Goal: Go to known website: Go to known website

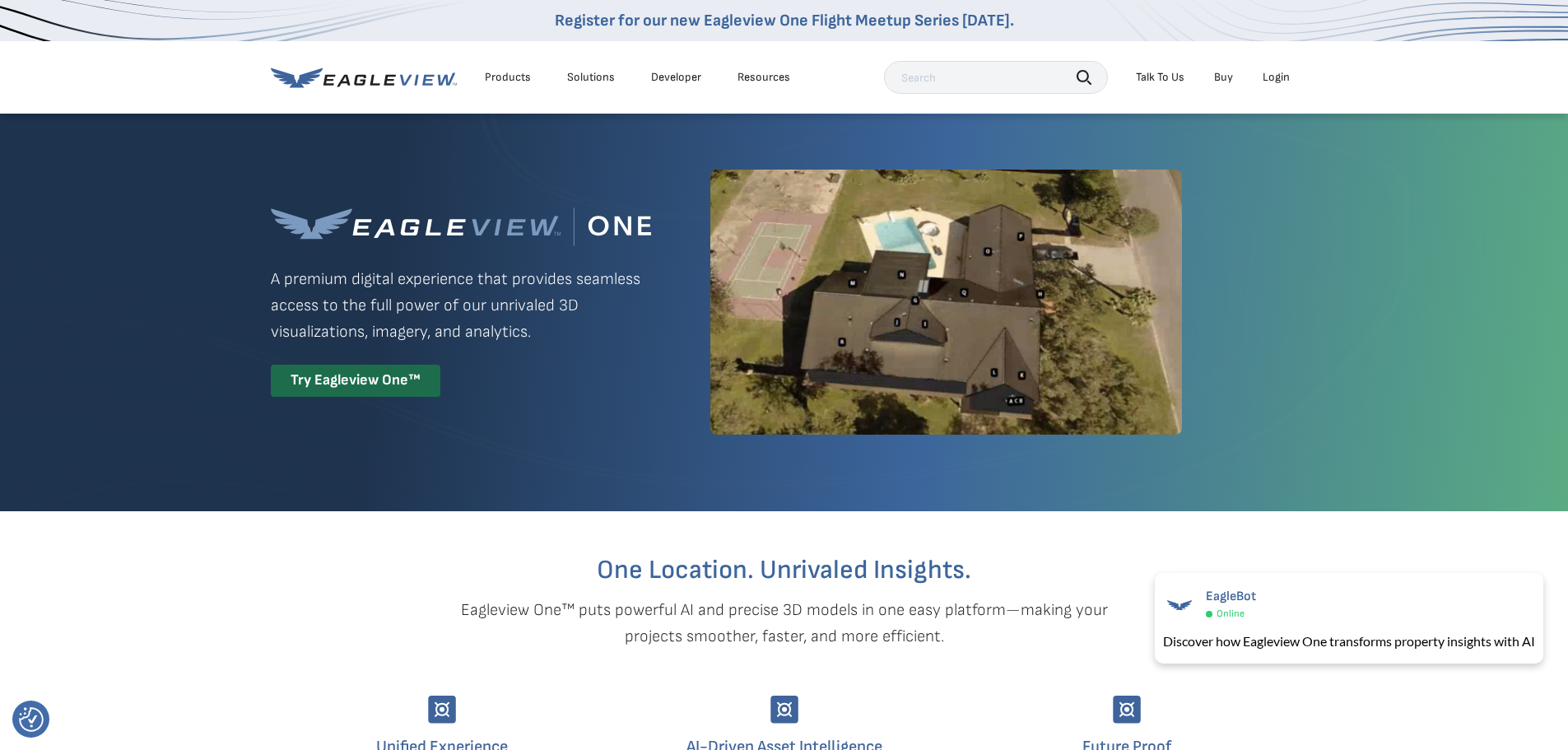
click at [1282, 76] on div "Login" at bounding box center [1276, 77] width 27 height 15
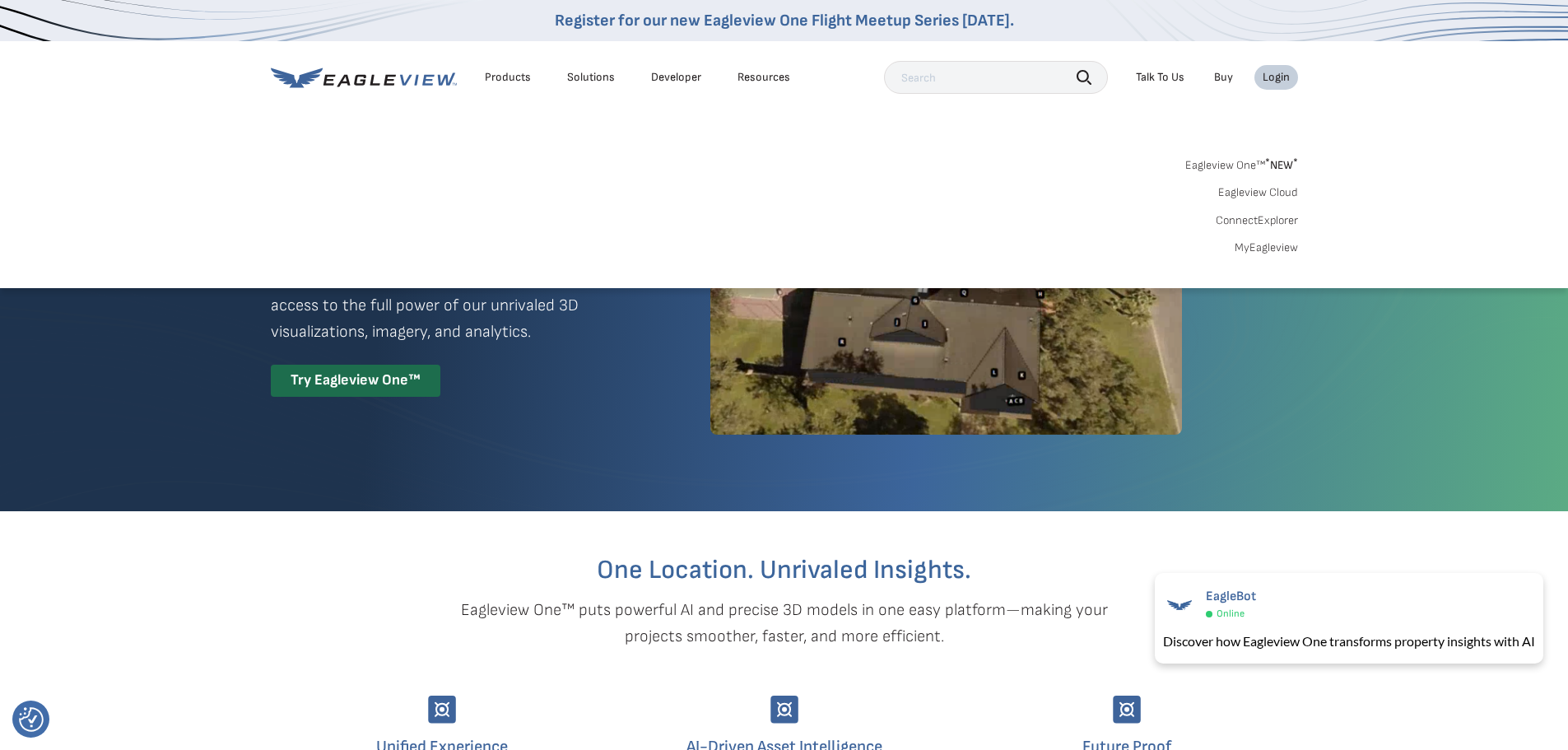
click at [1250, 159] on link "Eagleview One™ * NEW *" at bounding box center [1241, 162] width 113 height 19
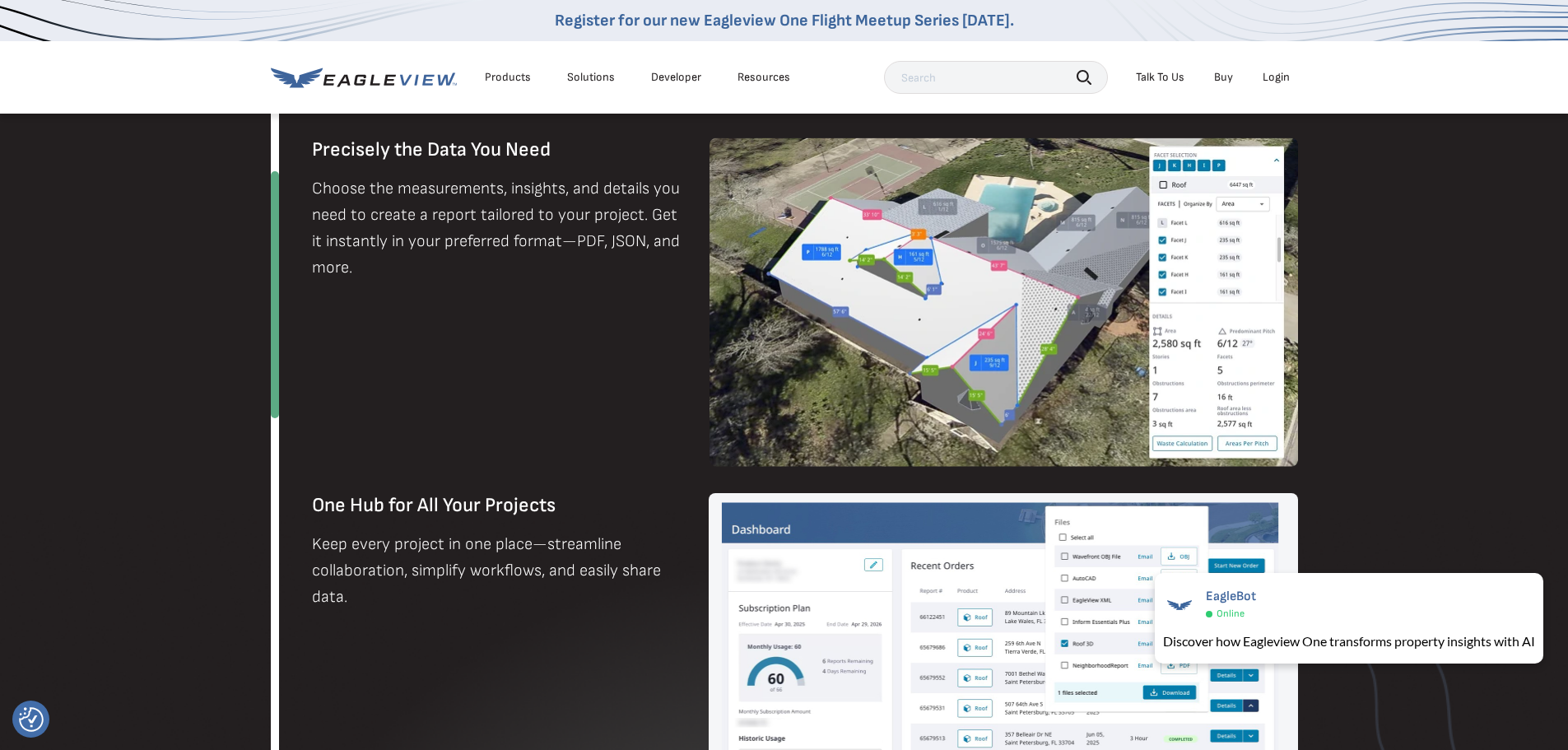
scroll to position [956, 0]
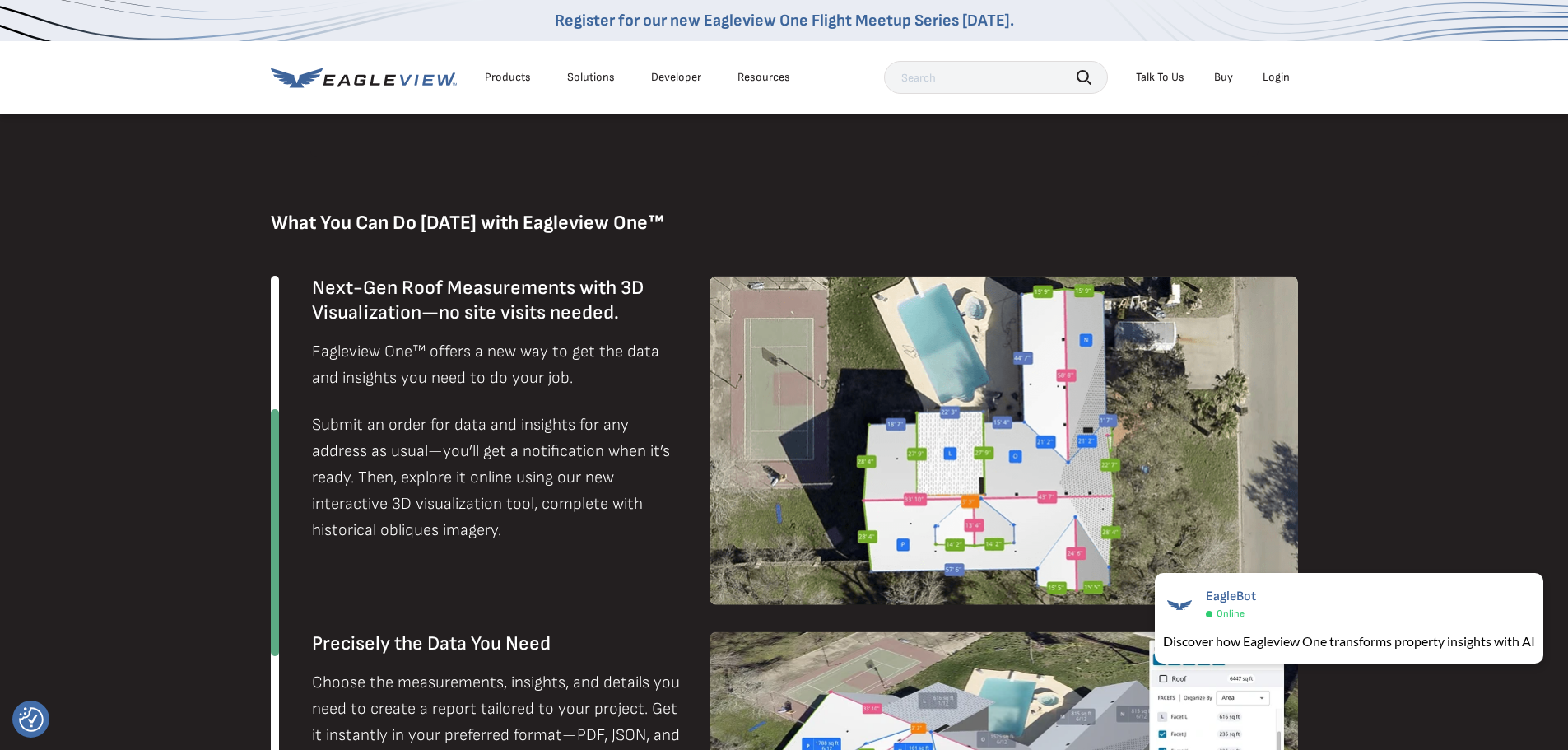
click at [1284, 79] on div "Login" at bounding box center [1276, 77] width 27 height 15
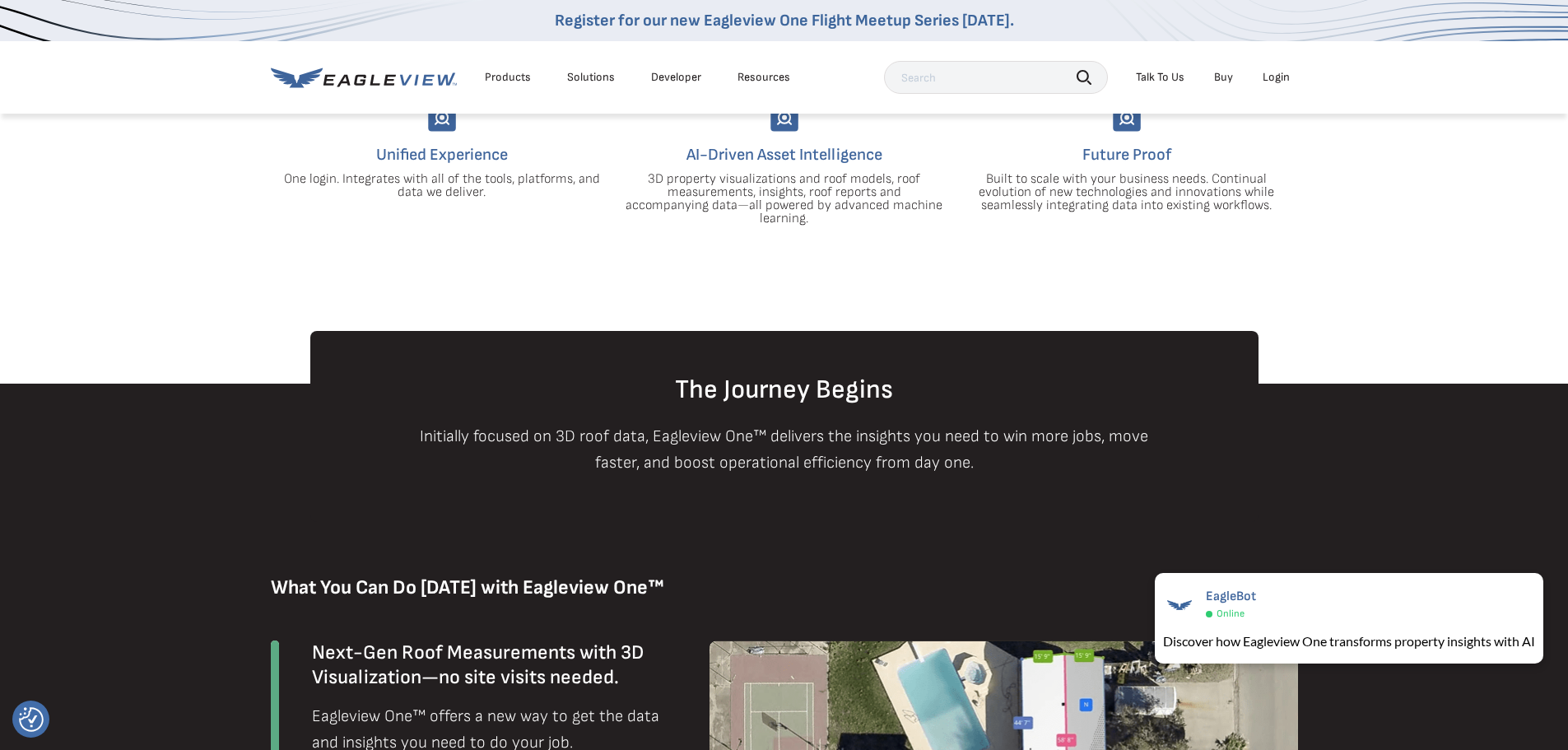
scroll to position [545, 0]
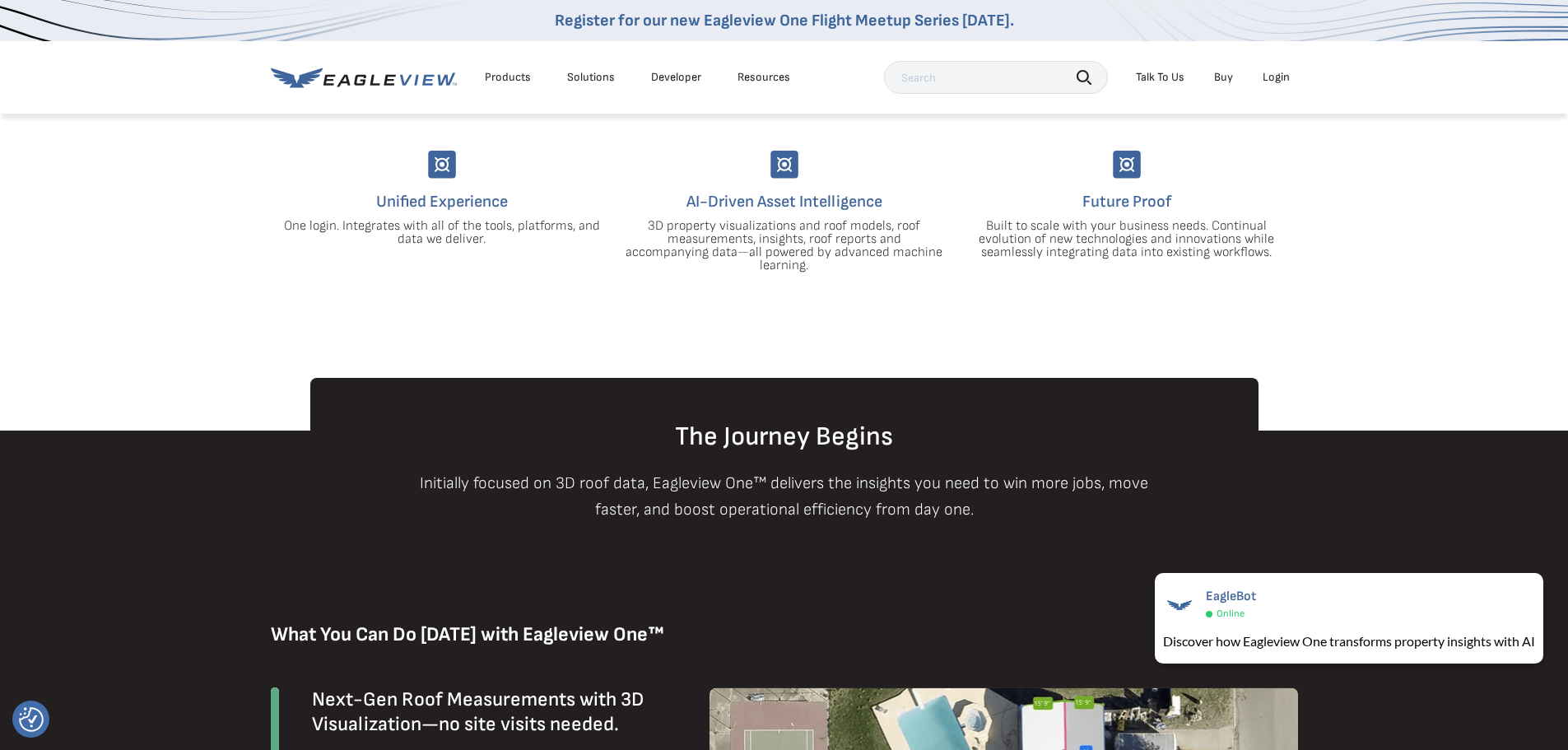
click at [1291, 69] on li "Login" at bounding box center [1276, 77] width 43 height 24
click at [1286, 85] on li "Login" at bounding box center [1276, 77] width 43 height 24
click at [1282, 82] on div "Login" at bounding box center [1276, 77] width 27 height 15
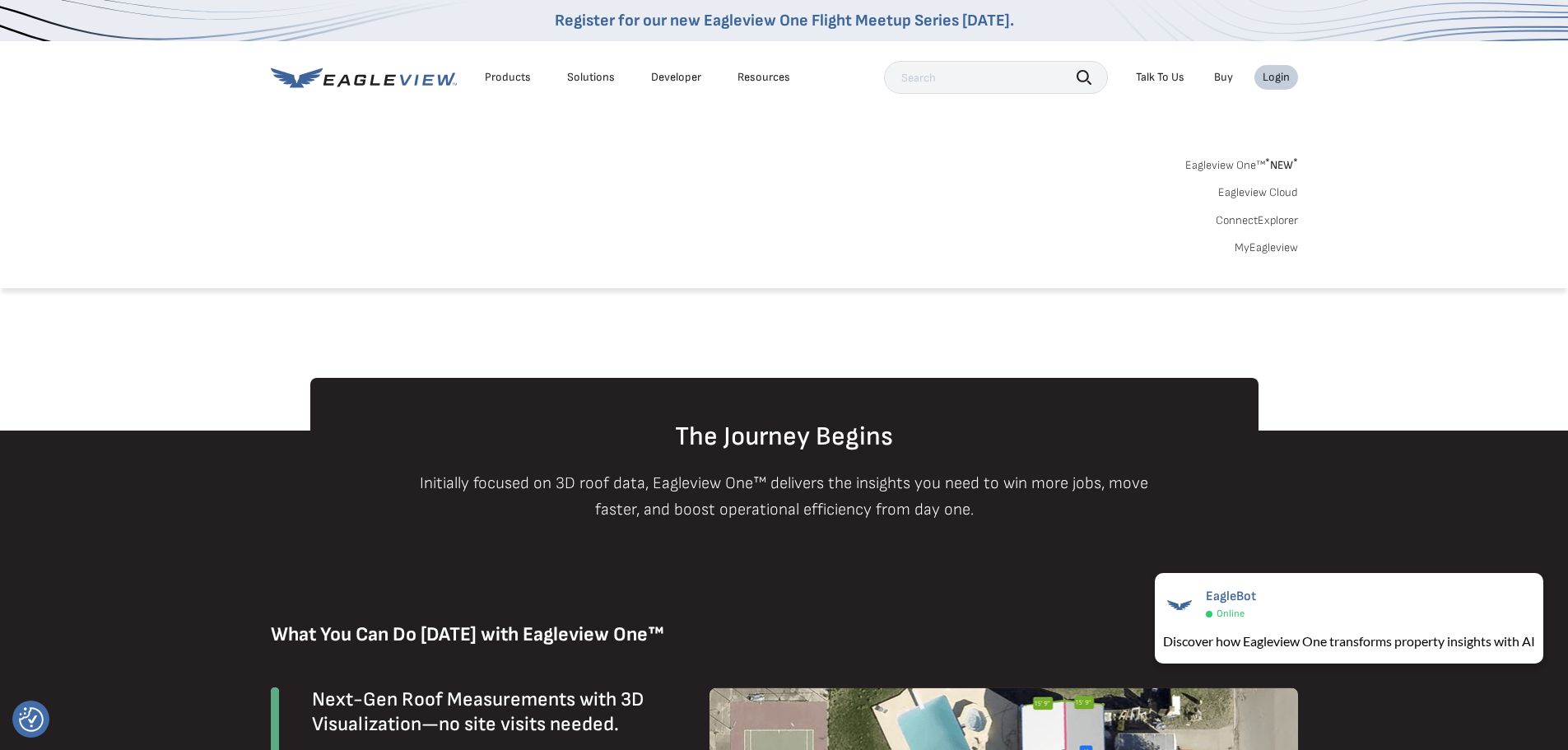
click at [1273, 246] on link "MyEagleview" at bounding box center [1266, 248] width 63 height 15
